Goal: Transaction & Acquisition: Purchase product/service

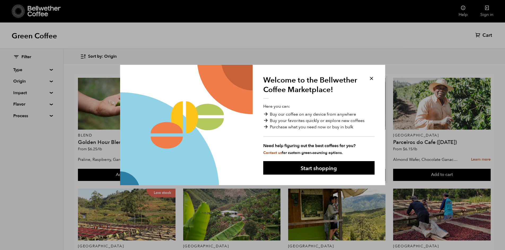
click at [332, 170] on button "Start shopping" at bounding box center [318, 168] width 111 height 14
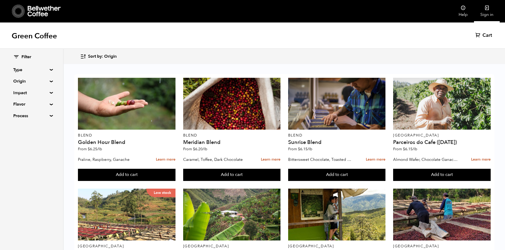
click at [486, 7] on icon at bounding box center [486, 7] width 5 height 5
click at [46, 104] on summary "Flavor" at bounding box center [31, 104] width 37 height 6
click at [16, 114] on input "Chocolate" at bounding box center [15, 114] width 5 height 5
checkbox input "true"
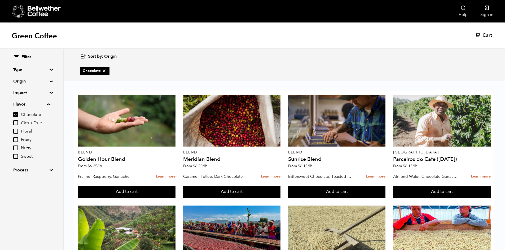
click at [15, 146] on input "Nutty" at bounding box center [15, 148] width 5 height 5
checkbox input "true"
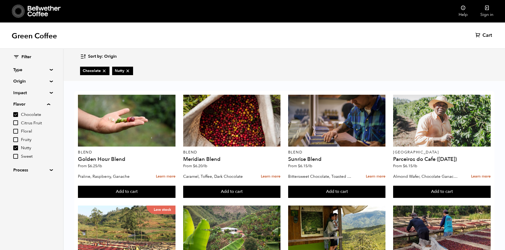
click at [14, 156] on input "Sweet" at bounding box center [15, 156] width 5 height 5
checkbox input "true"
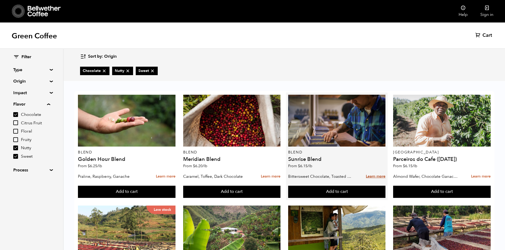
click at [379, 176] on link "Learn more" at bounding box center [376, 176] width 20 height 11
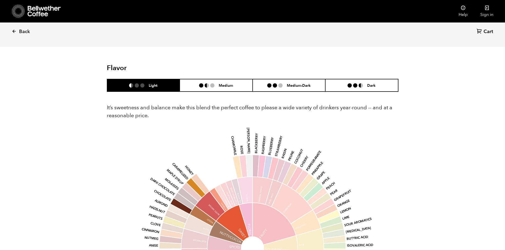
scroll to position [291, 0]
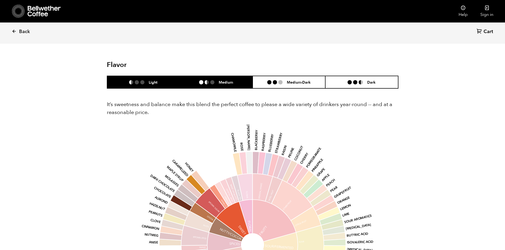
click at [225, 82] on h6 "Medium" at bounding box center [226, 82] width 14 height 5
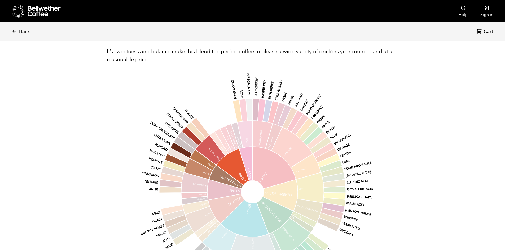
scroll to position [318, 0]
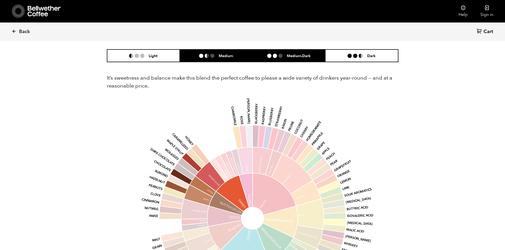
click at [305, 59] on li "Medium-Dark" at bounding box center [288, 56] width 73 height 12
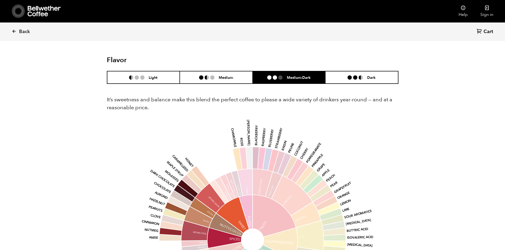
scroll to position [291, 0]
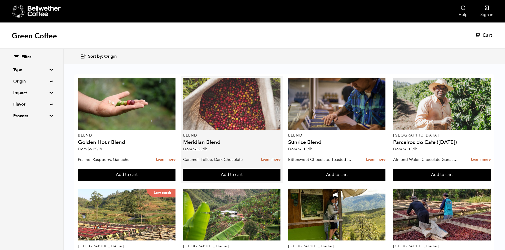
click at [242, 113] on div at bounding box center [231, 104] width 97 height 52
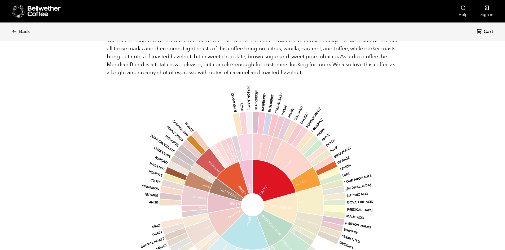
scroll to position [291, 0]
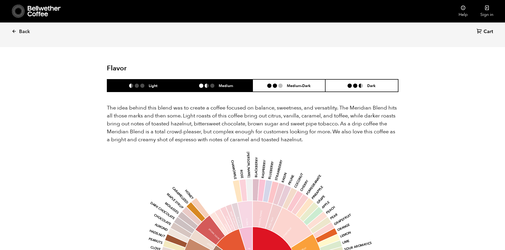
click at [220, 83] on h6 "Medium" at bounding box center [226, 85] width 14 height 5
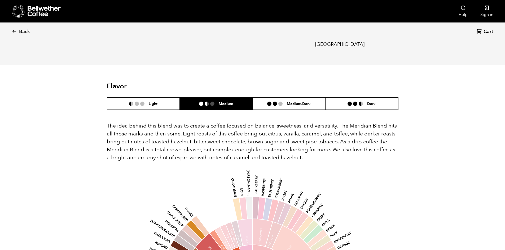
scroll to position [265, 0]
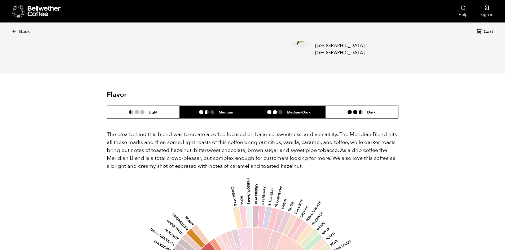
click at [302, 110] on h6 "Medium-Dark" at bounding box center [299, 112] width 24 height 5
click at [231, 110] on h6 "Medium" at bounding box center [226, 112] width 14 height 5
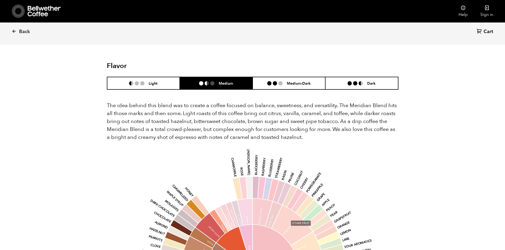
scroll to position [291, 0]
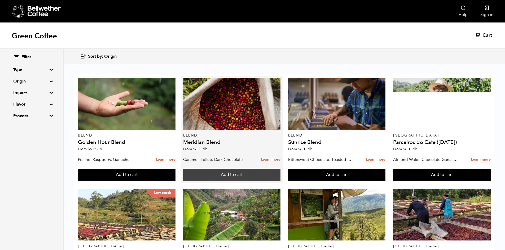
click at [249, 177] on button "Add to cart" at bounding box center [231, 175] width 97 height 12
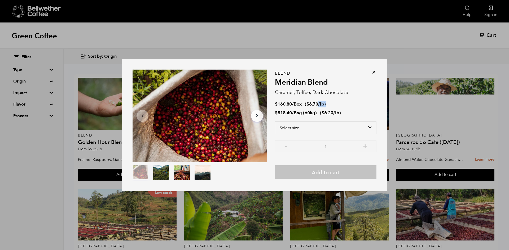
drag, startPoint x: 338, startPoint y: 105, endPoint x: 319, endPoint y: 103, distance: 19.4
click at [319, 103] on li "$ 160.80 / Box ( $ 6.70 /lb )" at bounding box center [325, 104] width 101 height 6
click at [367, 126] on select "Select size Bag (60kg) (132 lbs) Box (24 lbs)" at bounding box center [325, 128] width 101 height 13
click at [364, 106] on li "$ 160.80 / Box ( $ 6.70 /lb )" at bounding box center [325, 104] width 101 height 6
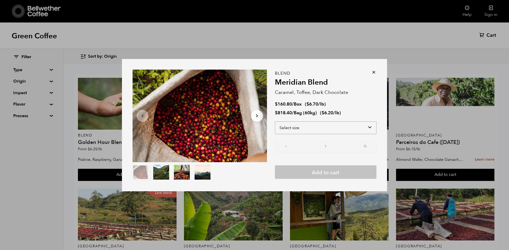
click at [368, 127] on select "Select size Bag (60kg) (132 lbs) Box (24 lbs)" at bounding box center [325, 128] width 101 height 13
click at [371, 112] on li "$ 818.40 / Bag (60kg) ( $ 6.20 /lb )" at bounding box center [325, 113] width 101 height 6
click at [373, 72] on icon at bounding box center [373, 72] width 5 height 5
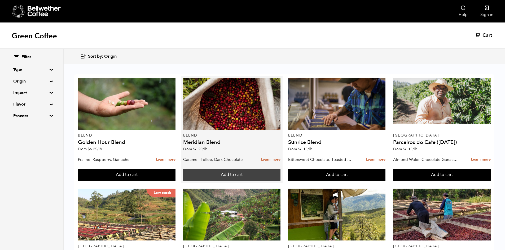
click at [262, 180] on button "Add to cart" at bounding box center [231, 175] width 97 height 12
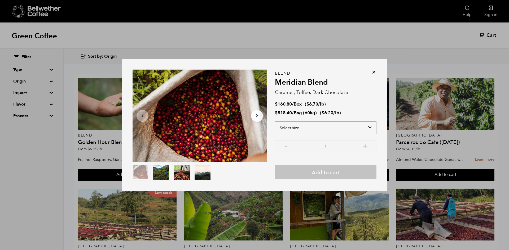
click at [343, 130] on select "Select size Bag (60kg) (132 lbs) Box (24 lbs)" at bounding box center [325, 128] width 101 height 13
click at [369, 128] on select "Select size Bag (60kg) (132 lbs) Box (24 lbs)" at bounding box center [325, 128] width 101 height 13
click at [371, 108] on li "$ 160.80 / Box ( $ 6.70 /lb )" at bounding box center [325, 104] width 101 height 6
click at [373, 73] on icon at bounding box center [373, 72] width 5 height 5
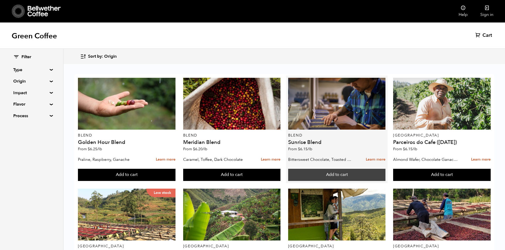
click at [348, 176] on button "Add to cart" at bounding box center [336, 175] width 97 height 12
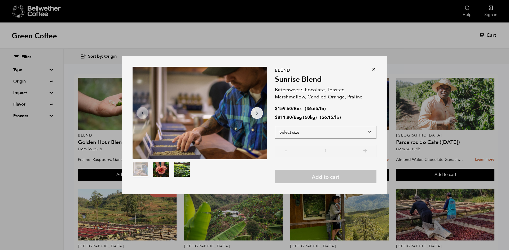
click at [327, 135] on select "Select size Bag (60kg) (132 lbs) Box (24 lbs)" at bounding box center [325, 132] width 101 height 13
select select "box"
click at [275, 126] on select "Select size Bag (60kg) (132 lbs) Box (24 lbs)" at bounding box center [325, 132] width 101 height 13
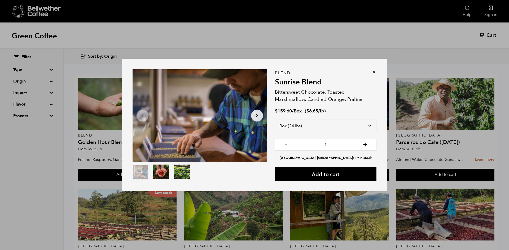
click at [366, 144] on button "+" at bounding box center [365, 143] width 7 height 5
type input "2"
click at [354, 173] on button "Add to cart" at bounding box center [325, 174] width 101 height 14
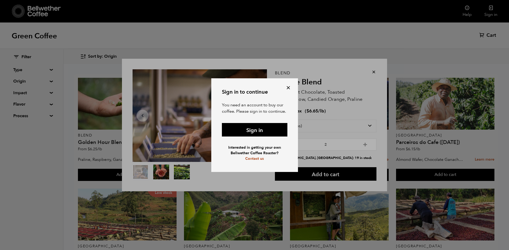
click at [288, 87] on button at bounding box center [288, 88] width 6 height 6
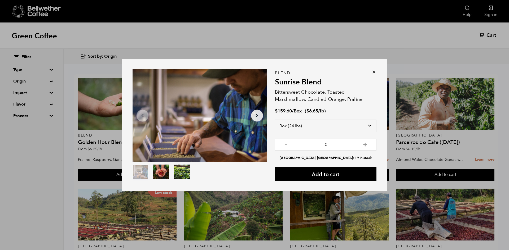
click at [375, 71] on icon at bounding box center [373, 71] width 5 height 5
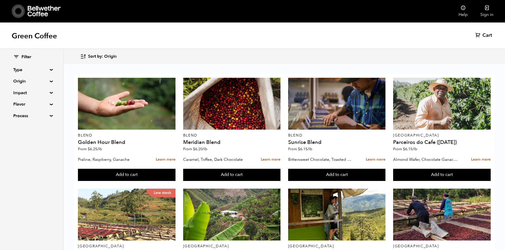
scroll to position [159, 0]
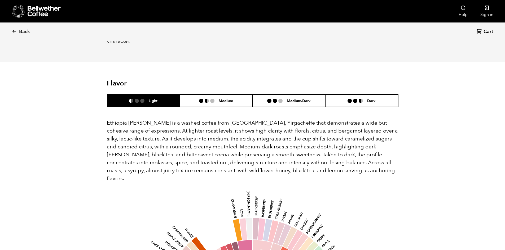
scroll to position [291, 0]
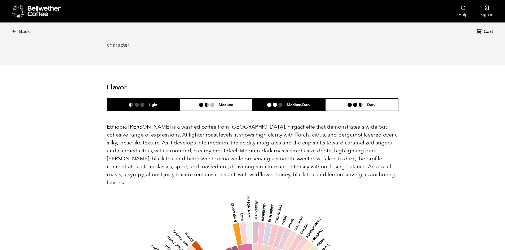
click at [284, 103] on ul at bounding box center [277, 105] width 20 height 4
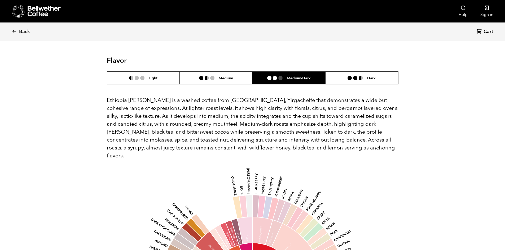
scroll to position [318, 0]
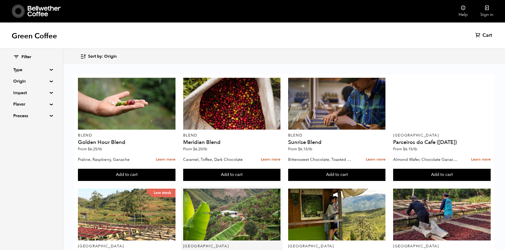
scroll to position [159, 0]
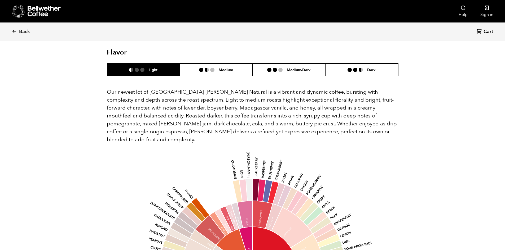
scroll to position [424, 0]
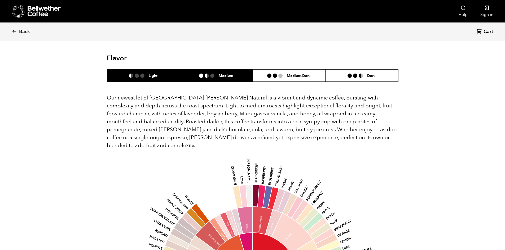
click at [235, 69] on li "Medium" at bounding box center [216, 75] width 73 height 12
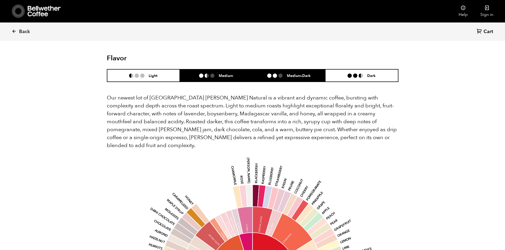
click at [311, 69] on li "Medium-Dark" at bounding box center [288, 75] width 73 height 12
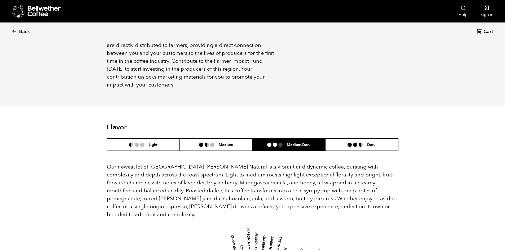
scroll to position [344, 0]
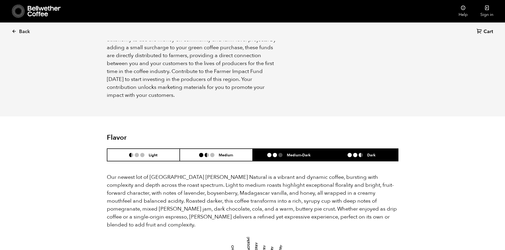
click at [368, 153] on h6 "Dark" at bounding box center [371, 155] width 8 height 5
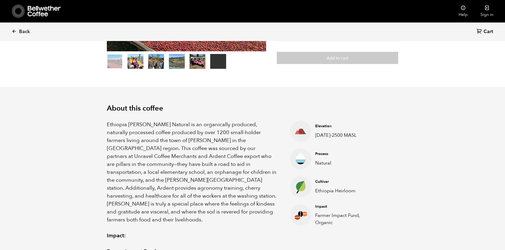
scroll to position [26, 0]
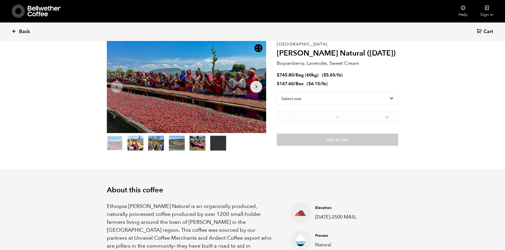
click at [18, 26] on link "Back" at bounding box center [28, 32] width 33 height 18
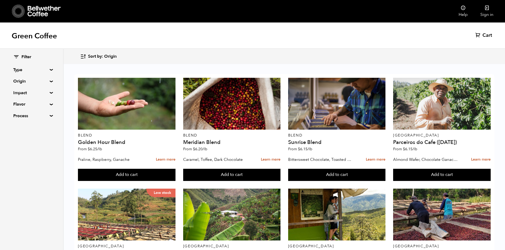
click at [50, 81] on summary "Origin" at bounding box center [31, 81] width 37 height 6
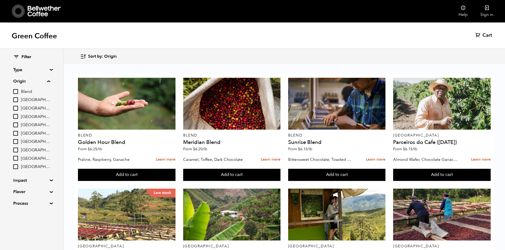
click at [17, 166] on input "[GEOGRAPHIC_DATA]" at bounding box center [15, 166] width 5 height 5
checkbox input "true"
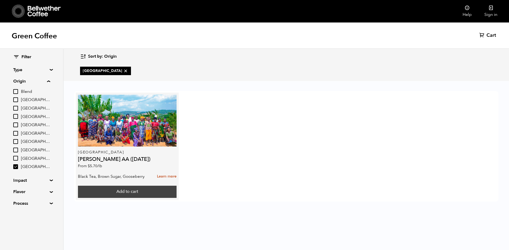
click at [145, 191] on button "Add to cart" at bounding box center [127, 192] width 98 height 12
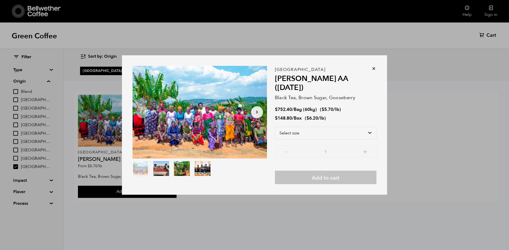
click at [374, 71] on icon at bounding box center [373, 68] width 5 height 5
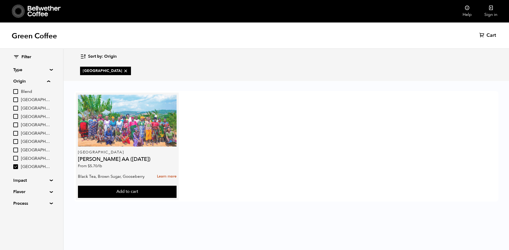
click at [142, 126] on div at bounding box center [127, 121] width 98 height 52
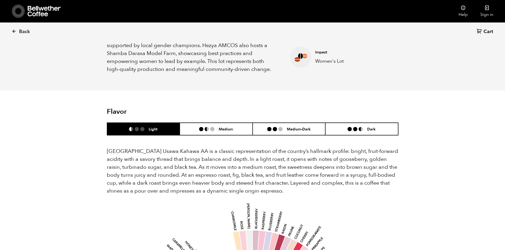
scroll to position [265, 0]
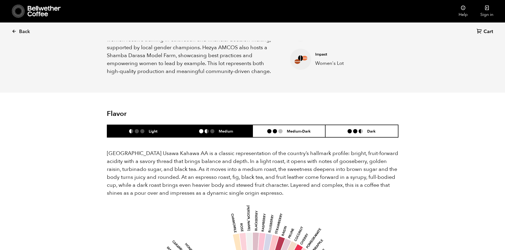
click at [233, 125] on li "Medium" at bounding box center [216, 131] width 73 height 12
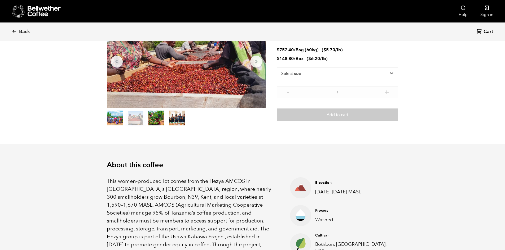
scroll to position [0, 0]
